Goal: Transaction & Acquisition: Purchase product/service

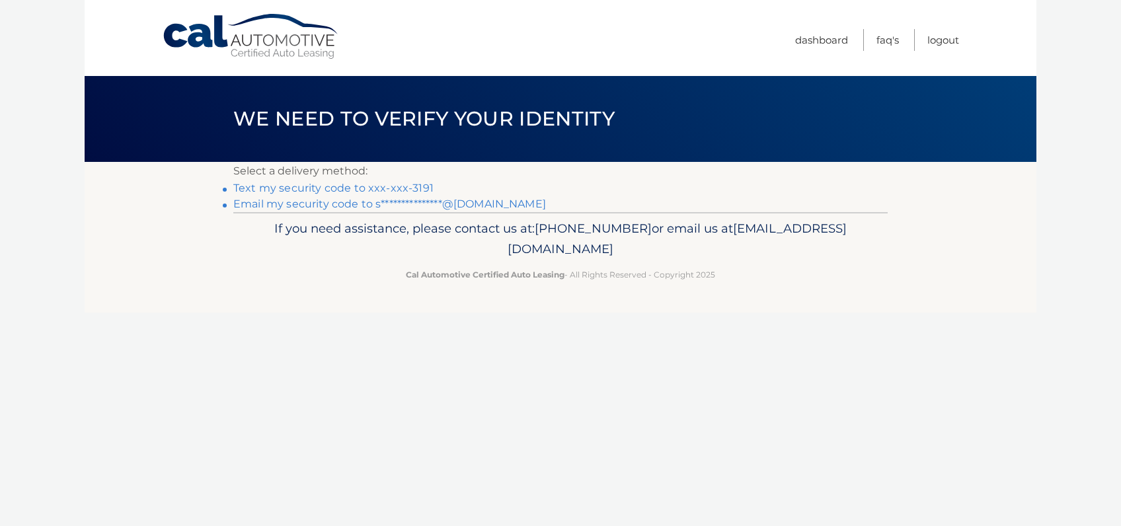
click at [402, 188] on link "Text my security code to xxx-xxx-3191" at bounding box center [333, 188] width 200 height 13
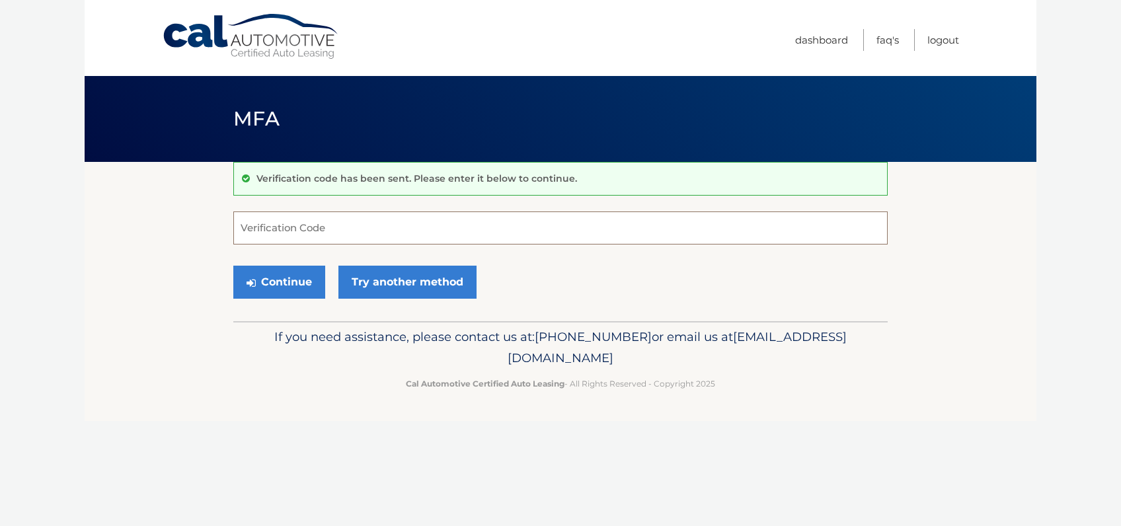
click at [398, 224] on input "Verification Code" at bounding box center [560, 227] width 654 height 33
type input "311964"
click at [233, 266] on button "Continue" at bounding box center [279, 282] width 92 height 33
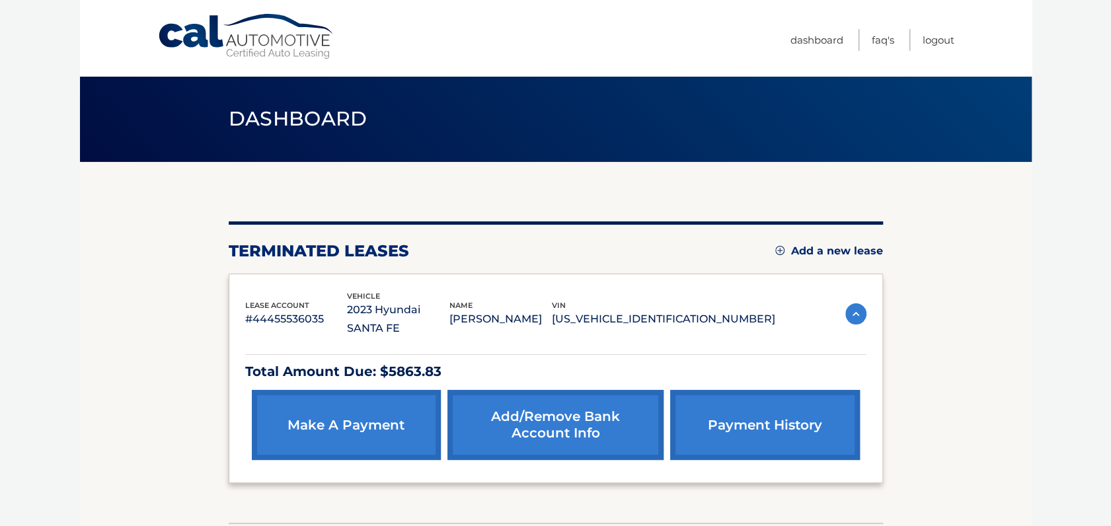
click at [359, 420] on link "make a payment" at bounding box center [346, 425] width 189 height 70
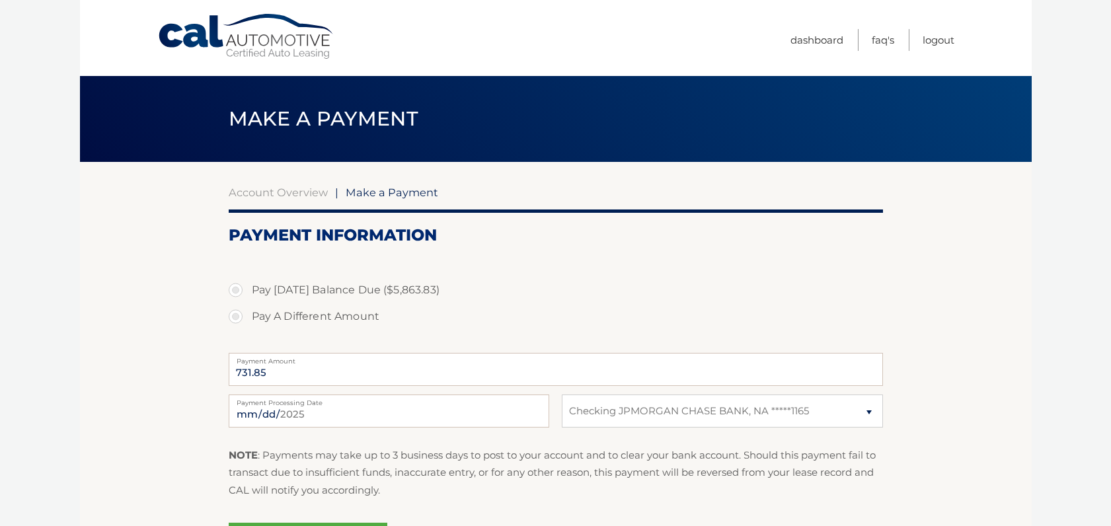
select select "MmRhZTkyZjgtNWFhYS00YWE3LTliNDUtYzBiYTFjY2U1ZjAx"
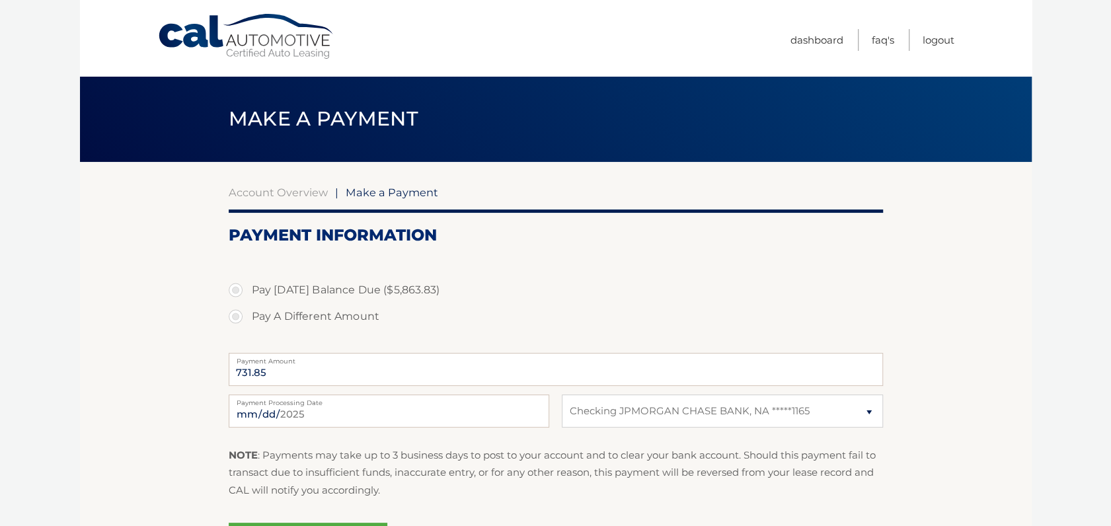
click at [260, 297] on label "Pay [DATE] Balance Due ($5,863.83)" at bounding box center [556, 290] width 654 height 26
click at [247, 297] on input "Pay [DATE] Balance Due ($5,863.83)" at bounding box center [240, 287] width 13 height 21
radio input "true"
type input "5863.83"
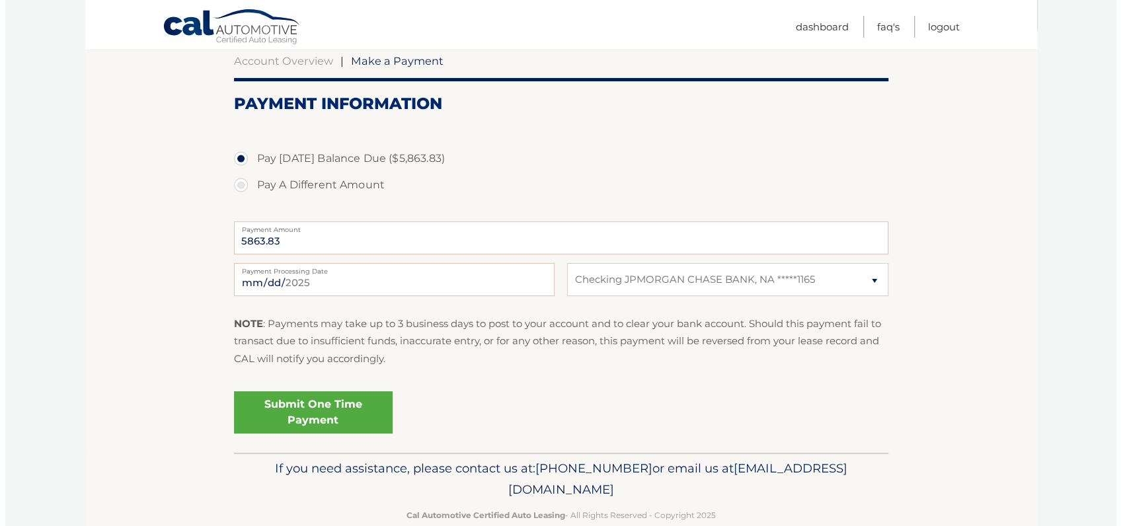
scroll to position [132, 0]
click at [328, 295] on div "[DATE] Payment Processing Date This payment is scheduled after your grace perio…" at bounding box center [556, 286] width 654 height 48
click at [322, 285] on input "[DATE]" at bounding box center [389, 278] width 320 height 33
click at [675, 281] on select "Select Bank Account Checking JPMORGAN CHASE BANK, NA *****1165" at bounding box center [722, 278] width 320 height 33
click at [562, 262] on select "Select Bank Account Checking JPMORGAN CHASE BANK, NA *****1165" at bounding box center [722, 278] width 320 height 33
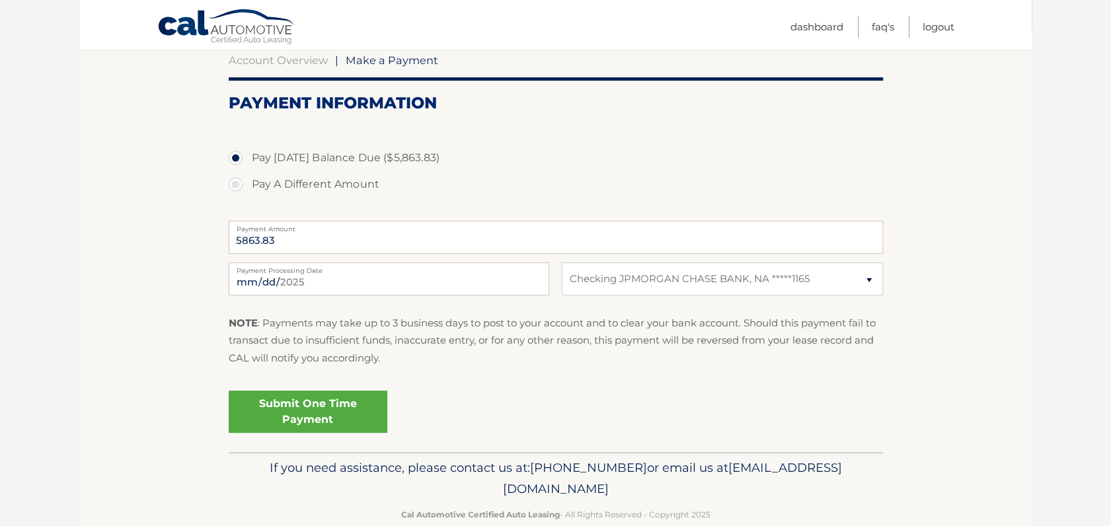
click at [313, 400] on link "Submit One Time Payment" at bounding box center [308, 412] width 159 height 42
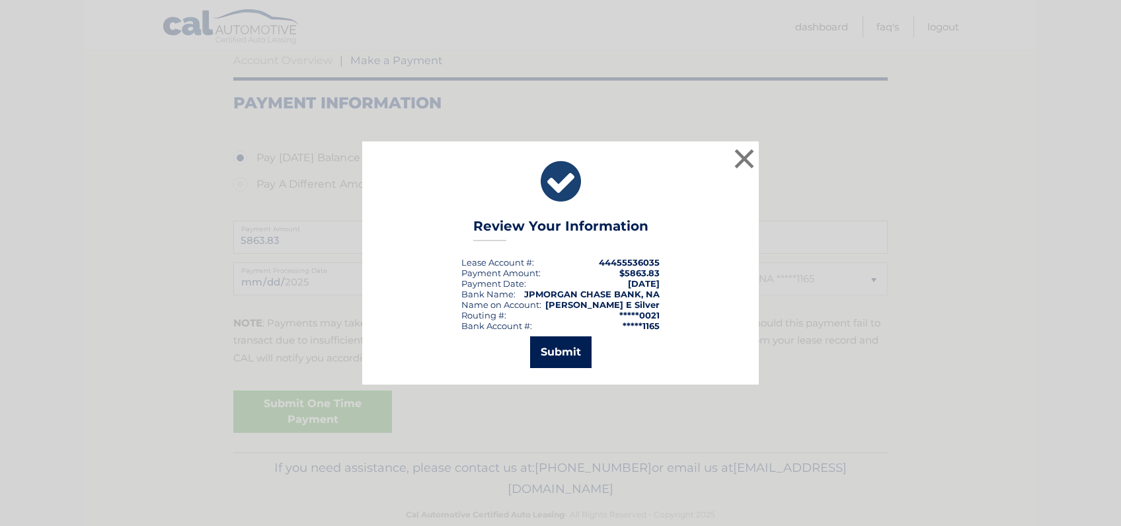
click at [558, 350] on button "Submit" at bounding box center [560, 352] width 61 height 32
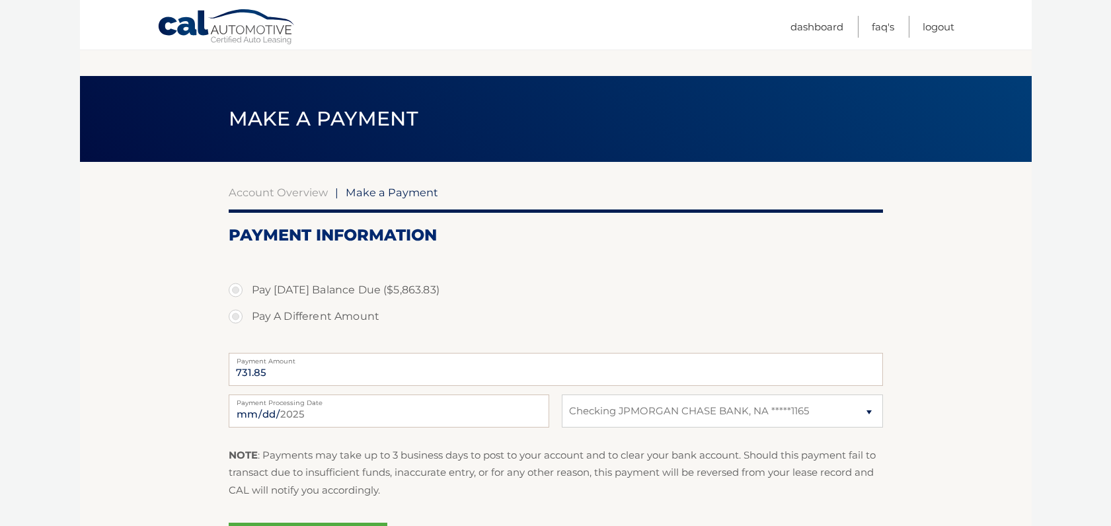
select select "MmRhZTkyZjgtNWFhYS00YWE3LTliNDUtYzBiYTFjY2U1ZjAx"
